Goal: Task Accomplishment & Management: Manage account settings

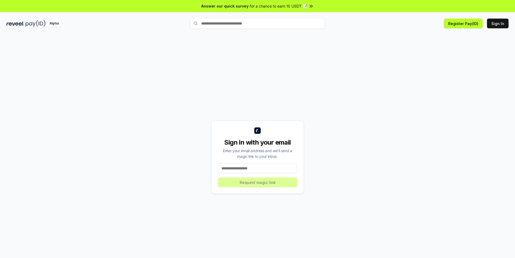
click at [261, 171] on input at bounding box center [257, 169] width 79 height 10
click at [503, 23] on button "Sign In" at bounding box center [498, 24] width 22 height 10
click at [281, 164] on input at bounding box center [257, 169] width 79 height 10
type input "*"
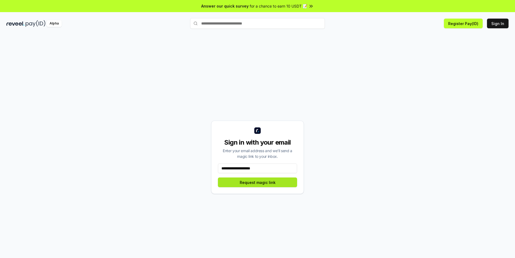
type input "**********"
click at [280, 182] on button "Request magic link" at bounding box center [257, 183] width 79 height 10
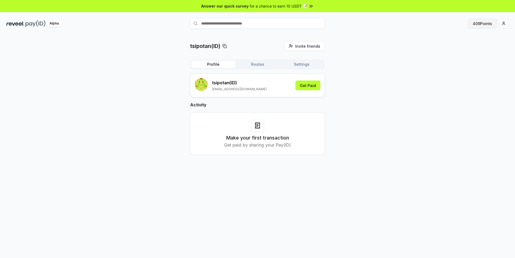
click at [479, 23] on button "409 Points" at bounding box center [483, 24] width 29 height 10
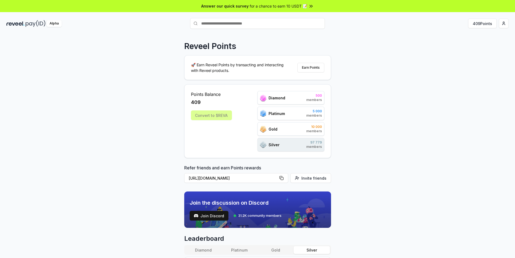
click at [220, 114] on div "Convert to $REVA" at bounding box center [211, 116] width 41 height 10
click at [300, 8] on span "for a chance to earn 10 USDT 📝" at bounding box center [279, 6] width 58 height 6
click at [505, 25] on html "Answer our quick survey for a chance to earn 10 USDT 📝 Alpha 409 Points Reveel …" at bounding box center [257, 129] width 515 height 258
click at [466, 46] on div "View Profile" at bounding box center [479, 46] width 60 height 9
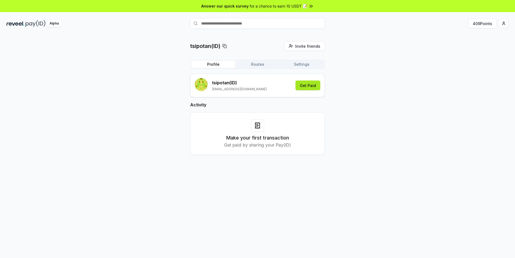
click at [311, 87] on button "Get Paid" at bounding box center [308, 86] width 25 height 10
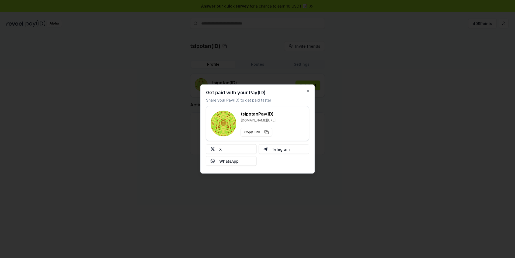
click at [264, 121] on p "[DOMAIN_NAME][URL]" at bounding box center [258, 120] width 35 height 4
click at [270, 119] on p "[DOMAIN_NAME][URL]" at bounding box center [258, 120] width 35 height 4
